Goal: Information Seeking & Learning: Learn about a topic

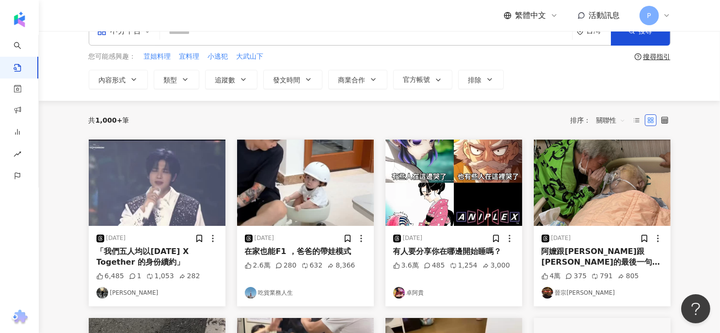
scroll to position [48, 0]
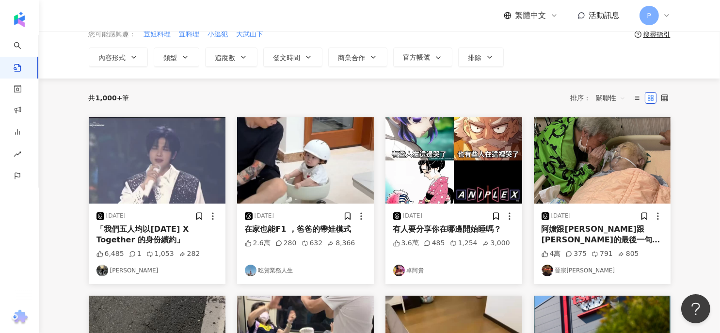
click at [331, 191] on img at bounding box center [305, 160] width 137 height 86
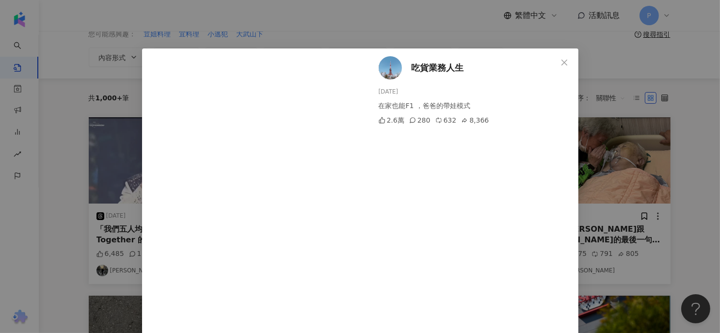
drag, startPoint x: 562, startPoint y: 64, endPoint x: 559, endPoint y: 118, distance: 53.9
click at [559, 118] on div "吃貨業務人生 [DATE] 在家也能F1 ，爸爸的帶娃模式 2.6萬 280 632 8,366 查看原始貼文" at bounding box center [360, 204] width 436 height 312
click at [559, 123] on div "2.6萬 280 632 8,366" at bounding box center [475, 120] width 192 height 11
click at [542, 201] on div "吃貨業務人生 [DATE] 在家也能F1 ，爸爸的帶娃模式 2.6萬 280 632 8,366" at bounding box center [472, 190] width 211 height 284
click at [555, 61] on span "Close" at bounding box center [564, 63] width 19 height 8
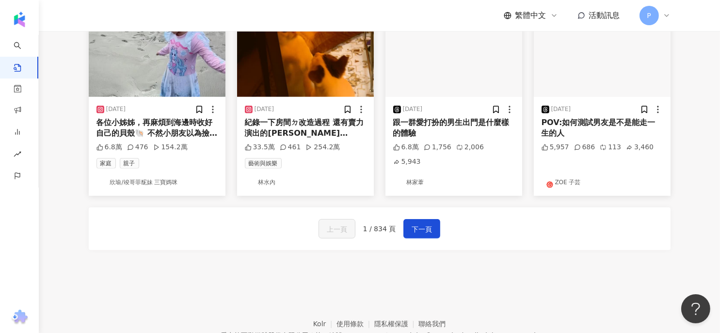
scroll to position [464, 0]
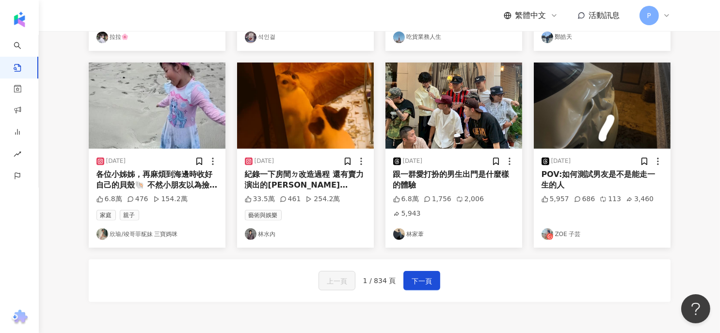
click at [302, 129] on img at bounding box center [305, 106] width 137 height 86
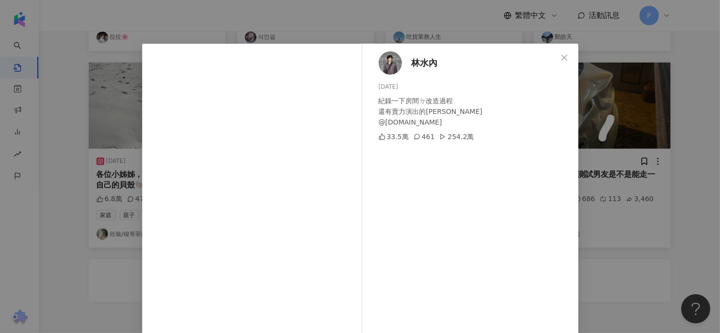
scroll to position [53, 0]
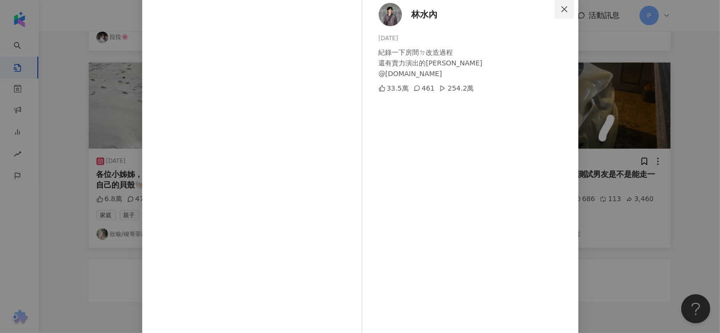
click at [563, 11] on icon "close" at bounding box center [565, 9] width 6 height 6
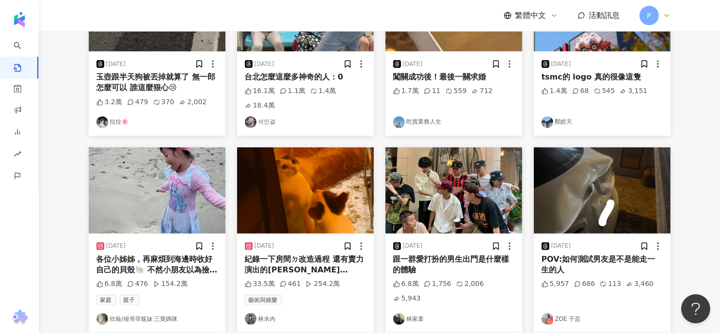
scroll to position [270, 0]
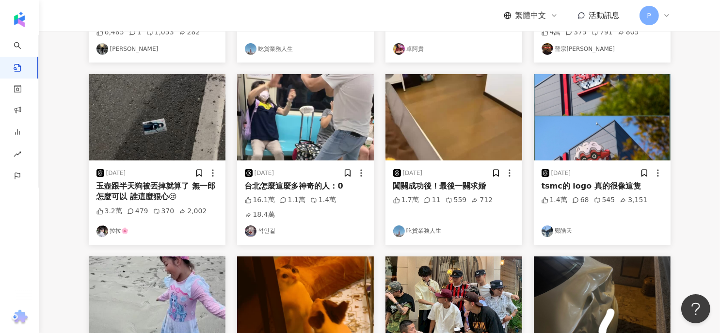
click at [332, 137] on img at bounding box center [305, 117] width 137 height 86
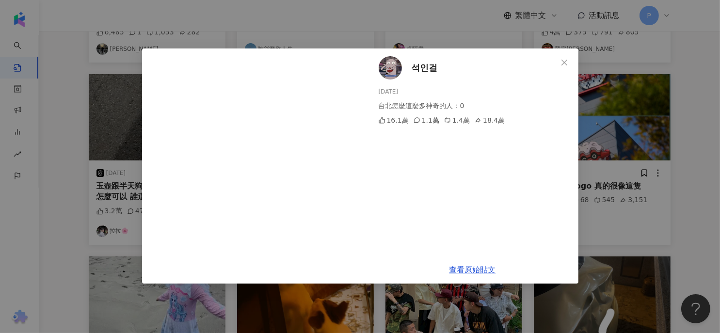
click at [563, 63] on icon "close" at bounding box center [565, 63] width 8 height 8
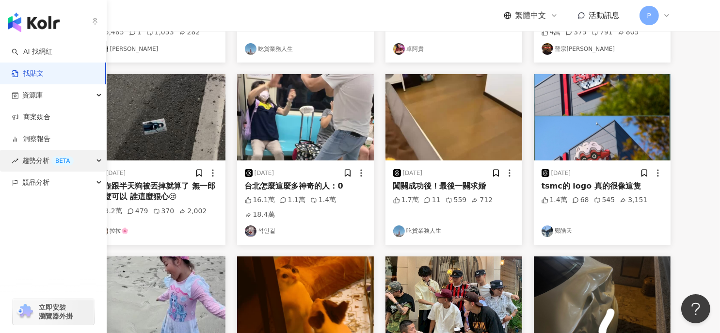
click at [98, 156] on div "趨勢分析 BETA" at bounding box center [53, 161] width 106 height 22
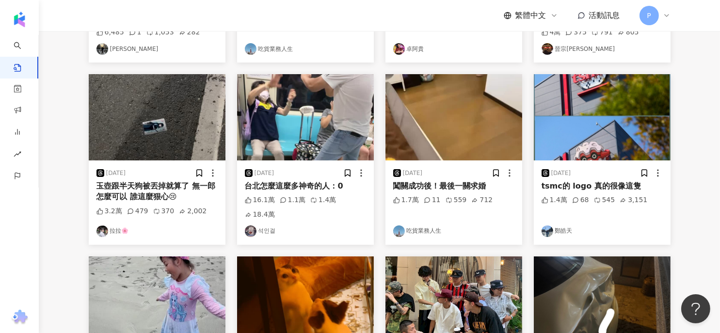
scroll to position [0, 0]
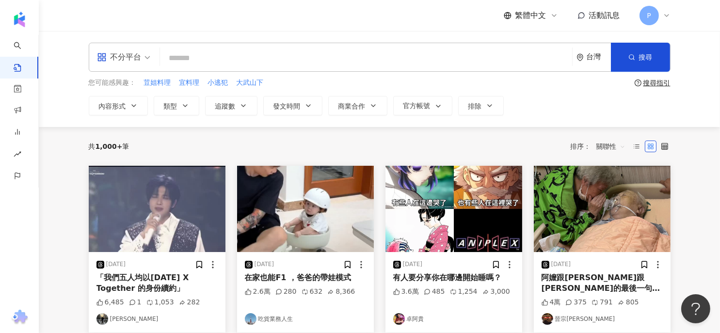
click at [530, 16] on span "繁體中文" at bounding box center [530, 15] width 31 height 11
click at [525, 66] on div "English" at bounding box center [536, 63] width 48 height 17
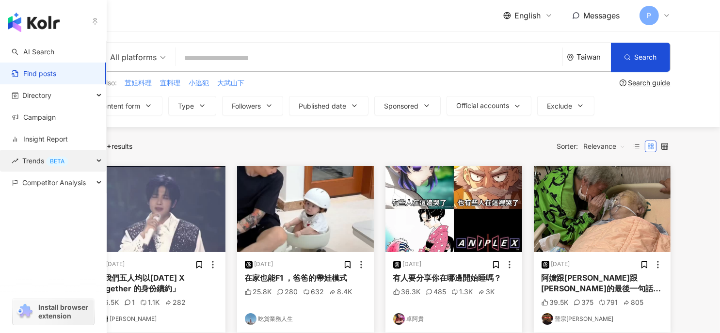
click at [97, 155] on div "Trends BETA" at bounding box center [53, 161] width 106 height 22
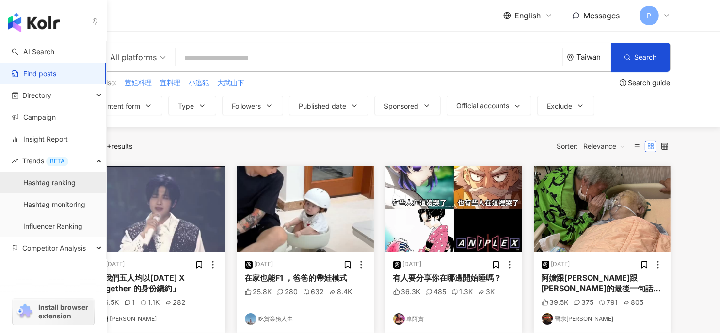
click at [69, 183] on link "Hashtag ranking" at bounding box center [49, 183] width 52 height 10
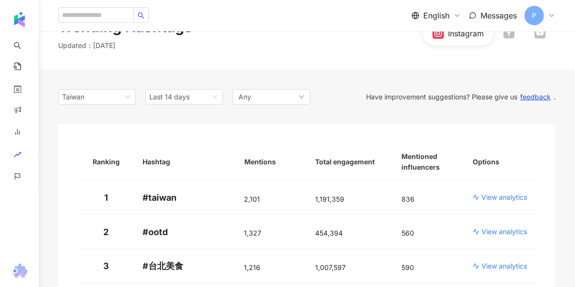
scroll to position [48, 0]
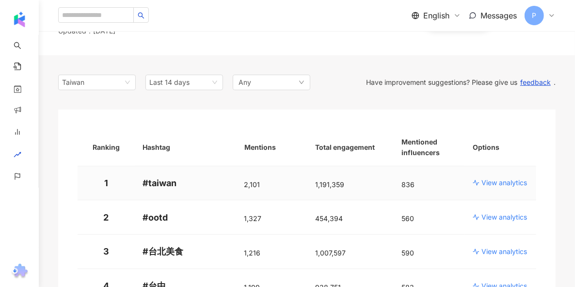
click at [492, 185] on p "View analytics" at bounding box center [505, 183] width 46 height 10
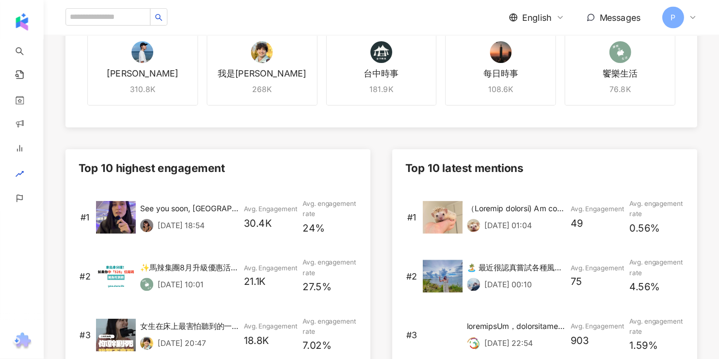
scroll to position [339, 0]
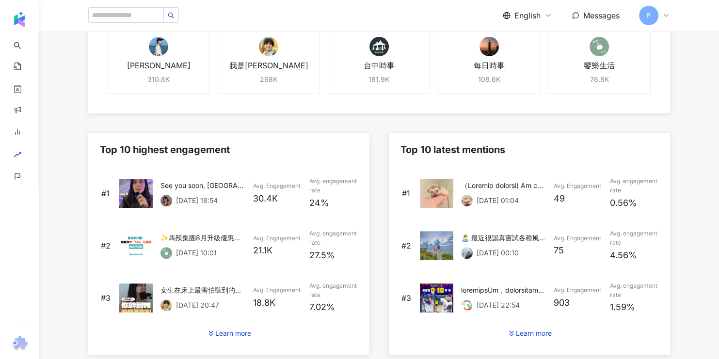
drag, startPoint x: 580, startPoint y: 0, endPoint x: 333, endPoint y: 122, distance: 276.1
click at [333, 122] on div "Instagram [GEOGRAPHIC_DATA] Last 14 days Any Current rank #1 ( [DATE] ) Highest…" at bounding box center [379, 223] width 621 height 869
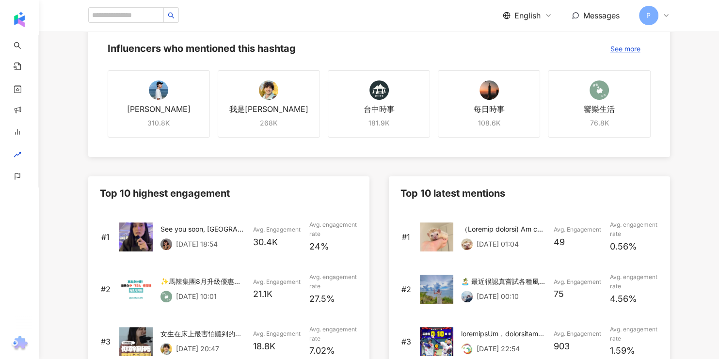
scroll to position [279, 0]
